Goal: Task Accomplishment & Management: Use online tool/utility

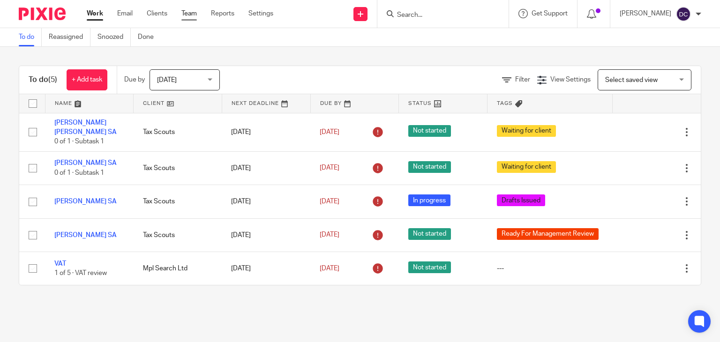
click at [195, 14] on link "Team" at bounding box center [188, 13] width 15 height 9
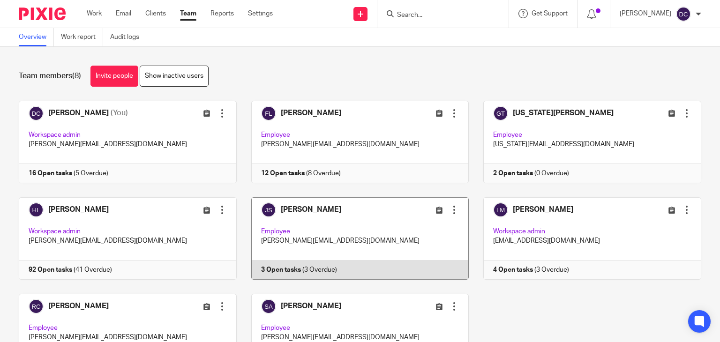
click at [366, 236] on link at bounding box center [353, 238] width 232 height 82
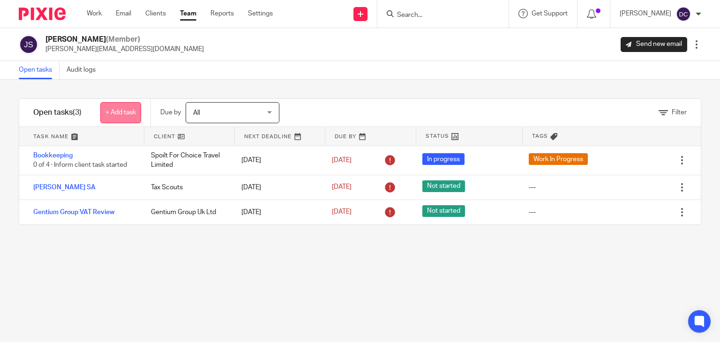
click at [121, 111] on link "+ Add task" at bounding box center [120, 112] width 41 height 21
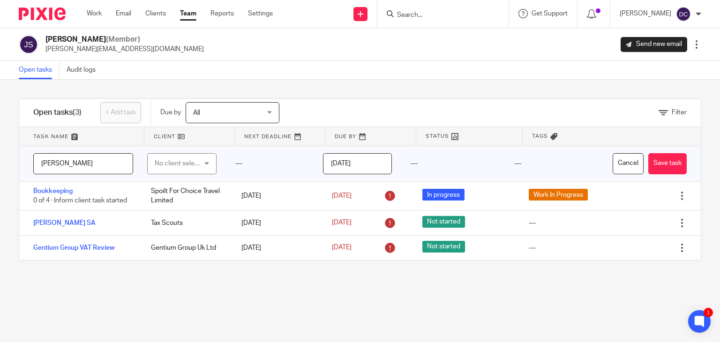
type input "David Walker"
click at [174, 162] on div "No client selected" at bounding box center [179, 164] width 49 height 20
type input "Tax Scouts"
click at [171, 208] on span "Tax Scouts" at bounding box center [167, 211] width 32 height 7
click at [360, 160] on input "[DATE]" at bounding box center [357, 163] width 69 height 21
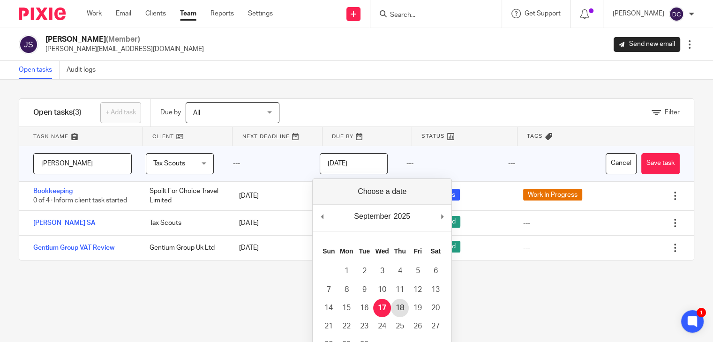
type input "2025-09-18"
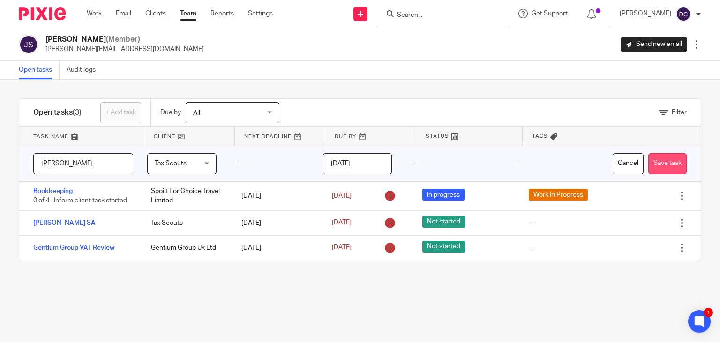
click at [648, 165] on button "Save task" at bounding box center [667, 163] width 38 height 21
